Goal: Use online tool/utility: Utilize a website feature to perform a specific function

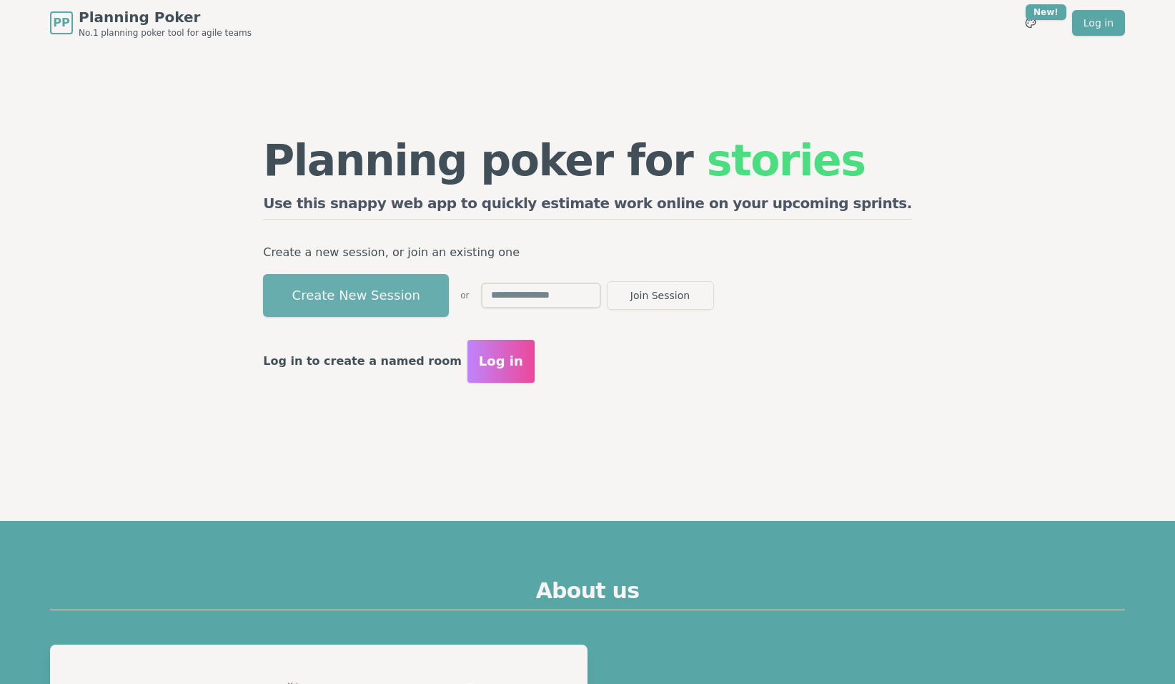
click at [449, 288] on button "Create New Session" at bounding box center [356, 295] width 186 height 43
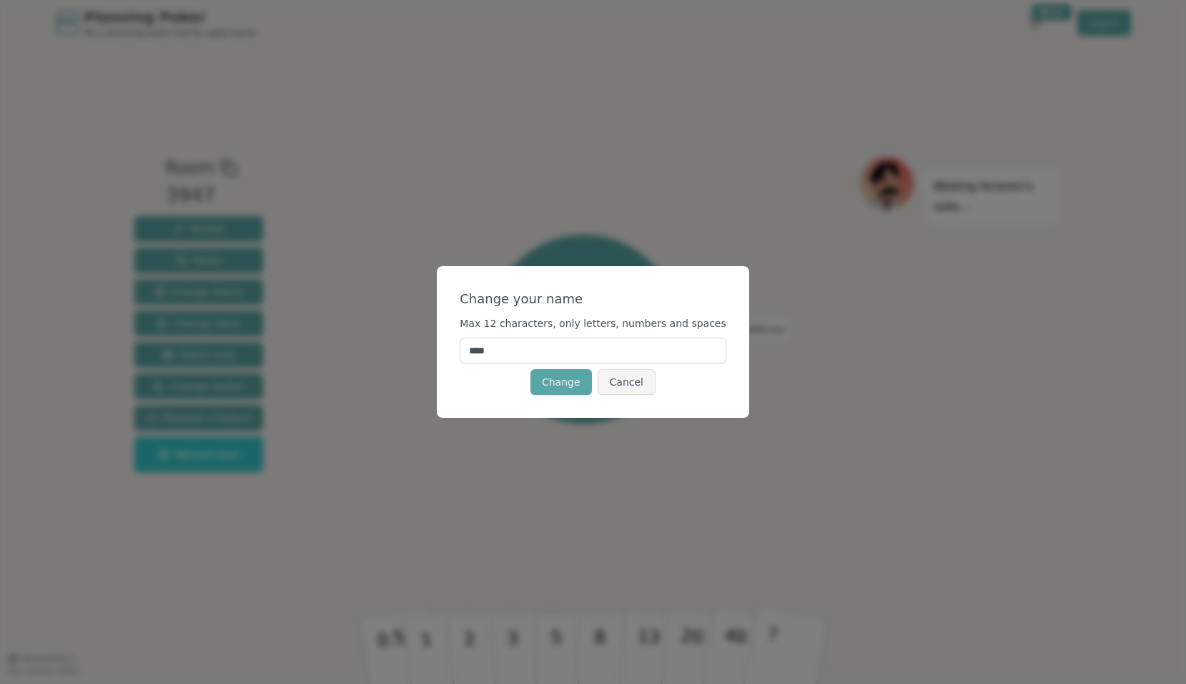
drag, startPoint x: 569, startPoint y: 349, endPoint x: 456, endPoint y: 341, distance: 113.2
click at [456, 341] on div "Change your name Max 12 characters, only letters, numbers and spaces **** Chang…" at bounding box center [593, 342] width 312 height 152
type input "*****"
drag, startPoint x: 569, startPoint y: 380, endPoint x: 572, endPoint y: 389, distance: 9.7
click at [569, 380] on button "Change" at bounding box center [561, 382] width 61 height 26
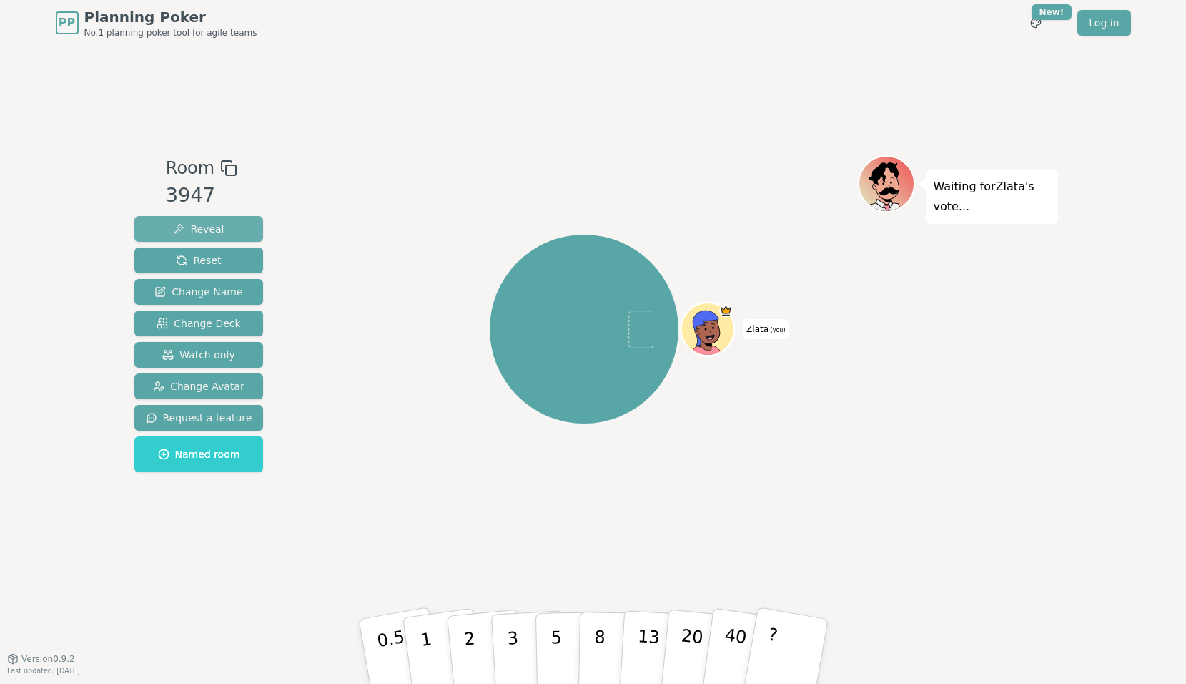
click at [226, 222] on button "Reveal" at bounding box center [198, 229] width 129 height 26
click at [228, 259] on button "Reset" at bounding box center [198, 260] width 129 height 26
click at [212, 352] on span "Watch only" at bounding box center [198, 354] width 73 height 14
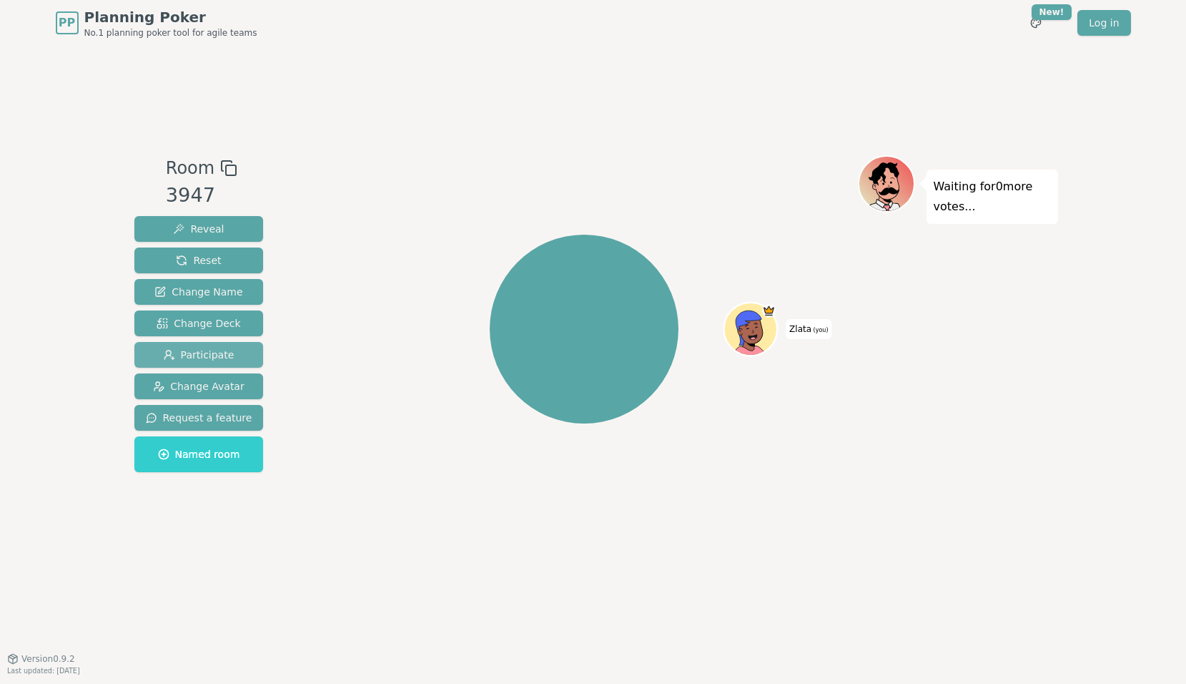
click at [220, 349] on span "Participate" at bounding box center [199, 354] width 71 height 14
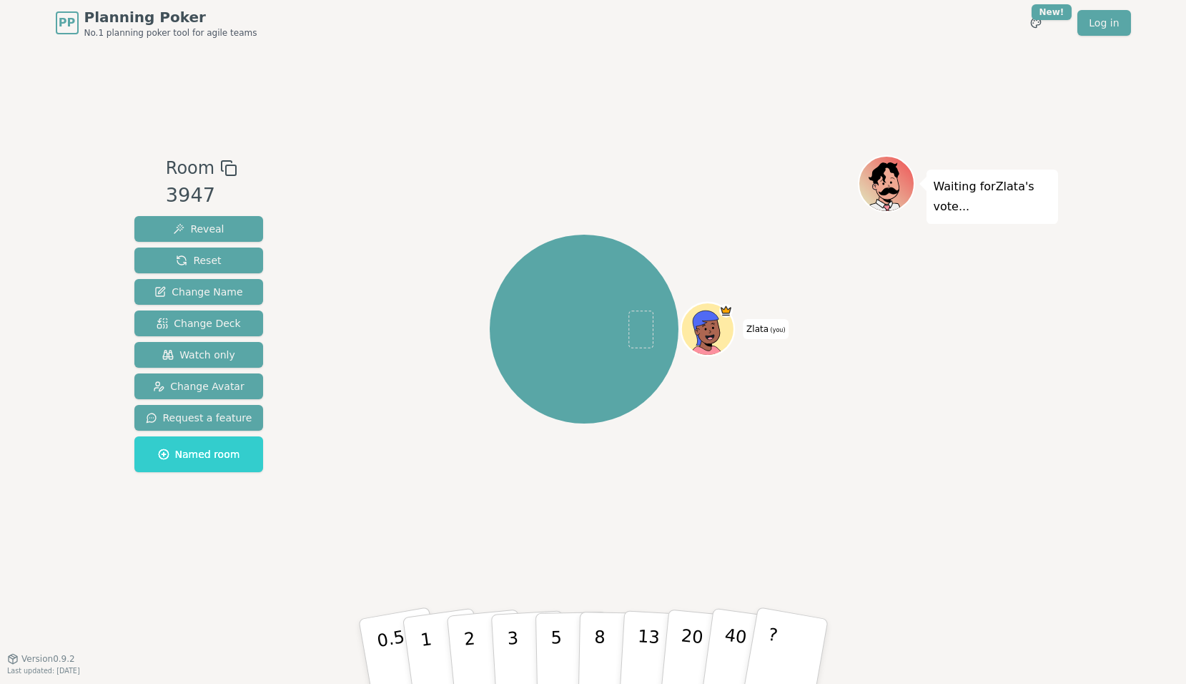
click at [419, 87] on div "Room 3947 Reveal Reset Change Name Change Deck Watch only Change Avatar Request…" at bounding box center [593, 352] width 929 height 612
